Goal: Information Seeking & Learning: Learn about a topic

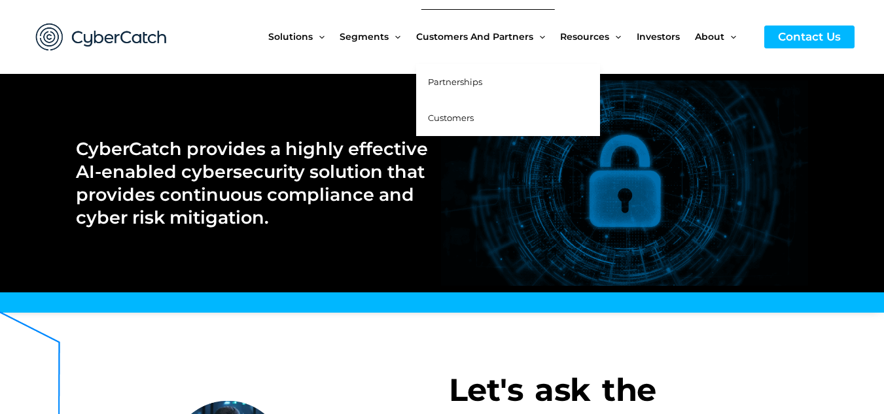
click at [448, 116] on span "Customers" at bounding box center [451, 118] width 46 height 10
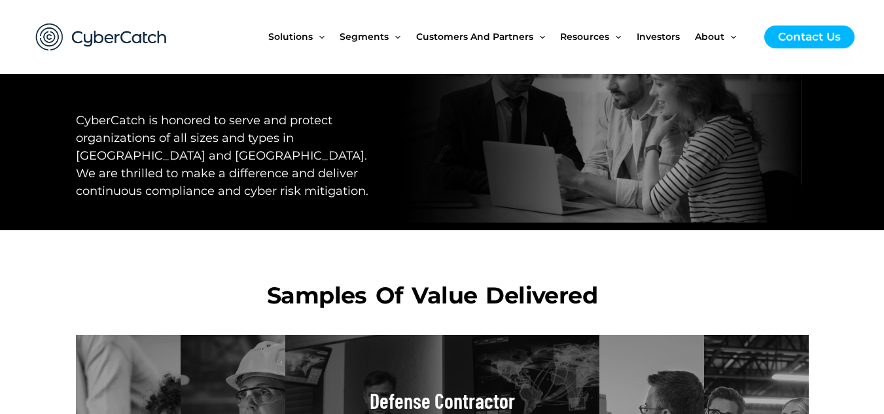
scroll to position [393, 0]
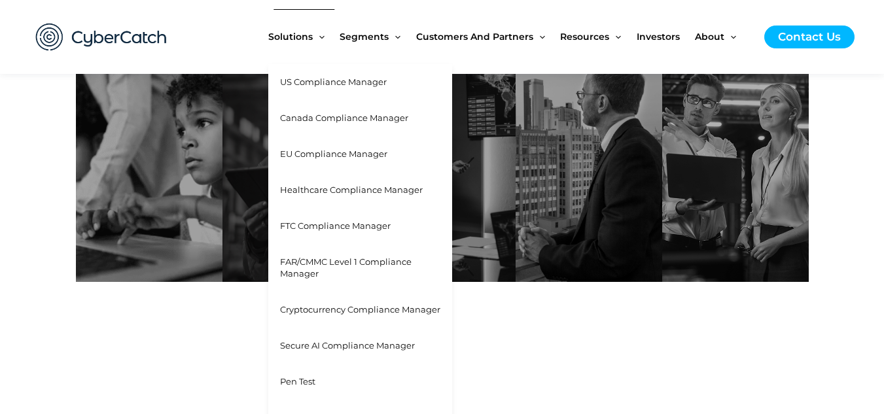
click at [374, 313] on span "Cryptocurrency Compliance Manager" at bounding box center [360, 309] width 160 height 10
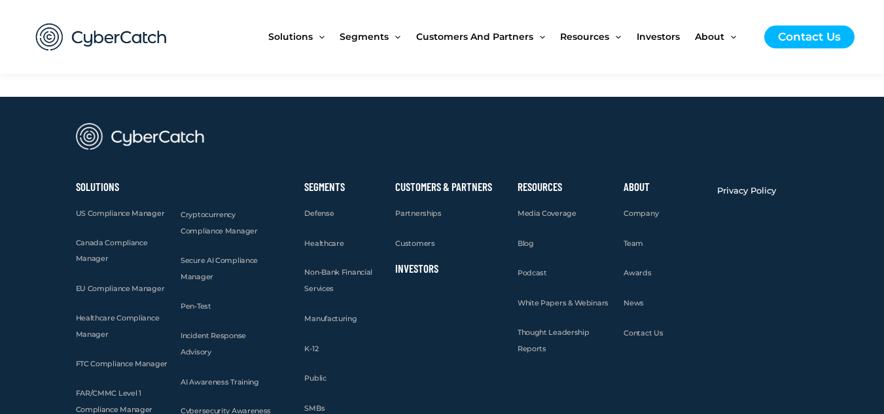
scroll to position [3730, 0]
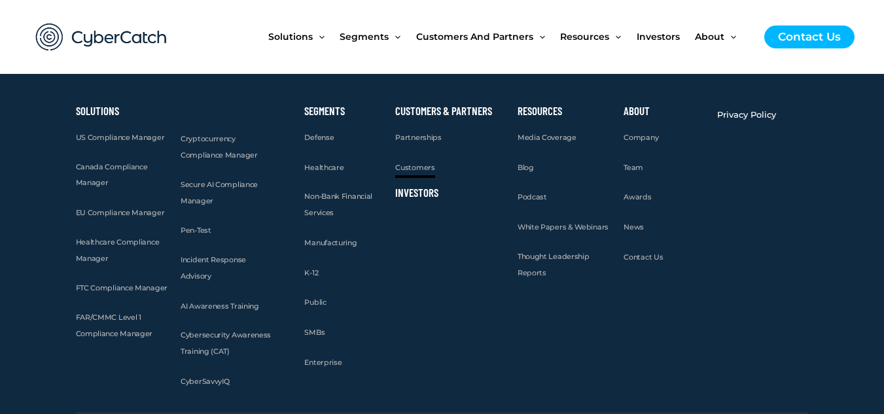
click at [422, 171] on span "Customers" at bounding box center [414, 167] width 39 height 9
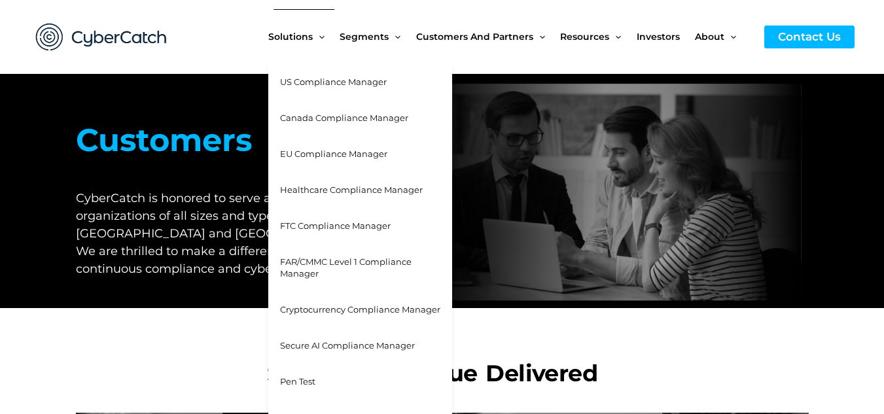
click at [319, 305] on span "Cryptocurrency Compliance Manager" at bounding box center [360, 309] width 160 height 10
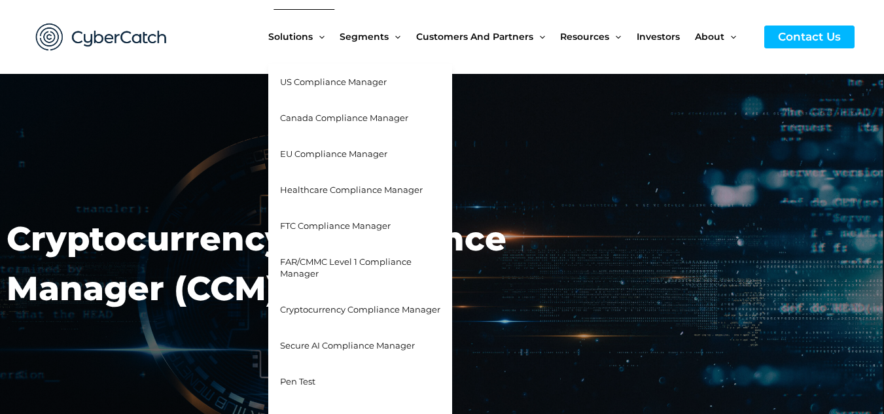
click at [298, 87] on span "US Compliance Manager" at bounding box center [333, 82] width 107 height 10
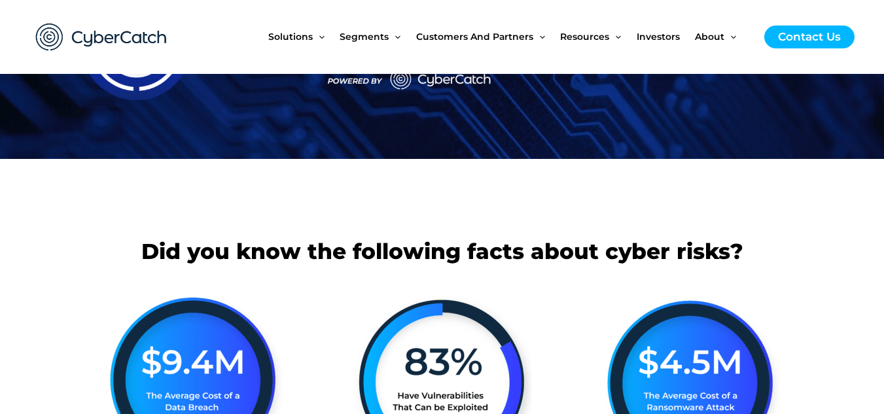
scroll to position [141, 0]
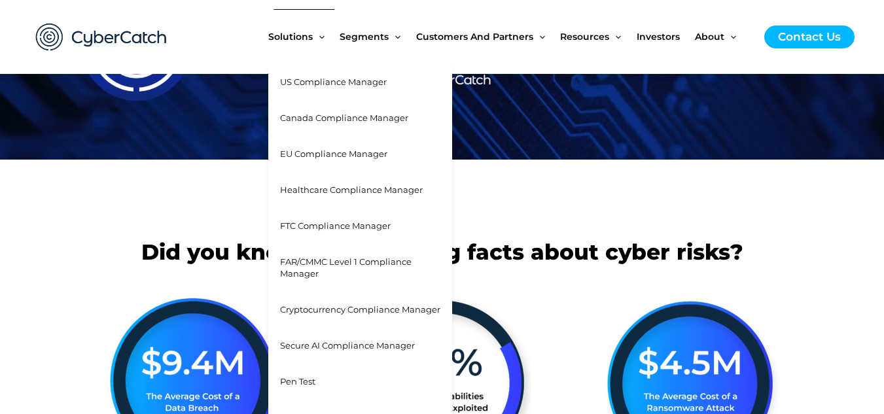
click at [341, 310] on span "Cryptocurrency Compliance Manager" at bounding box center [360, 309] width 160 height 10
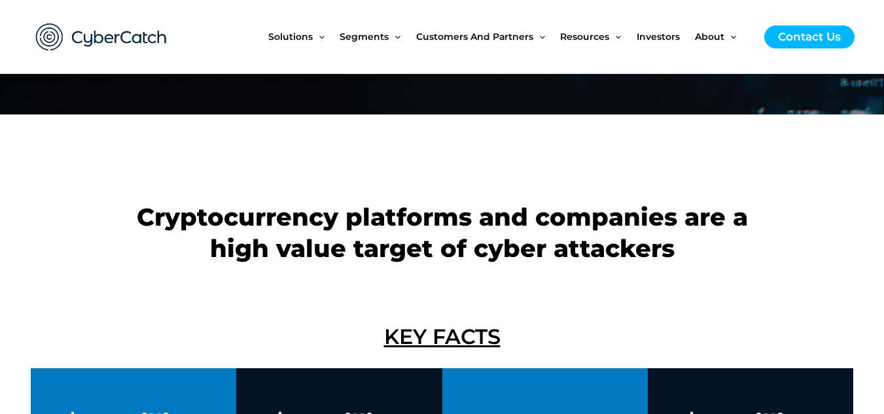
scroll to position [393, 0]
